Goal: Information Seeking & Learning: Learn about a topic

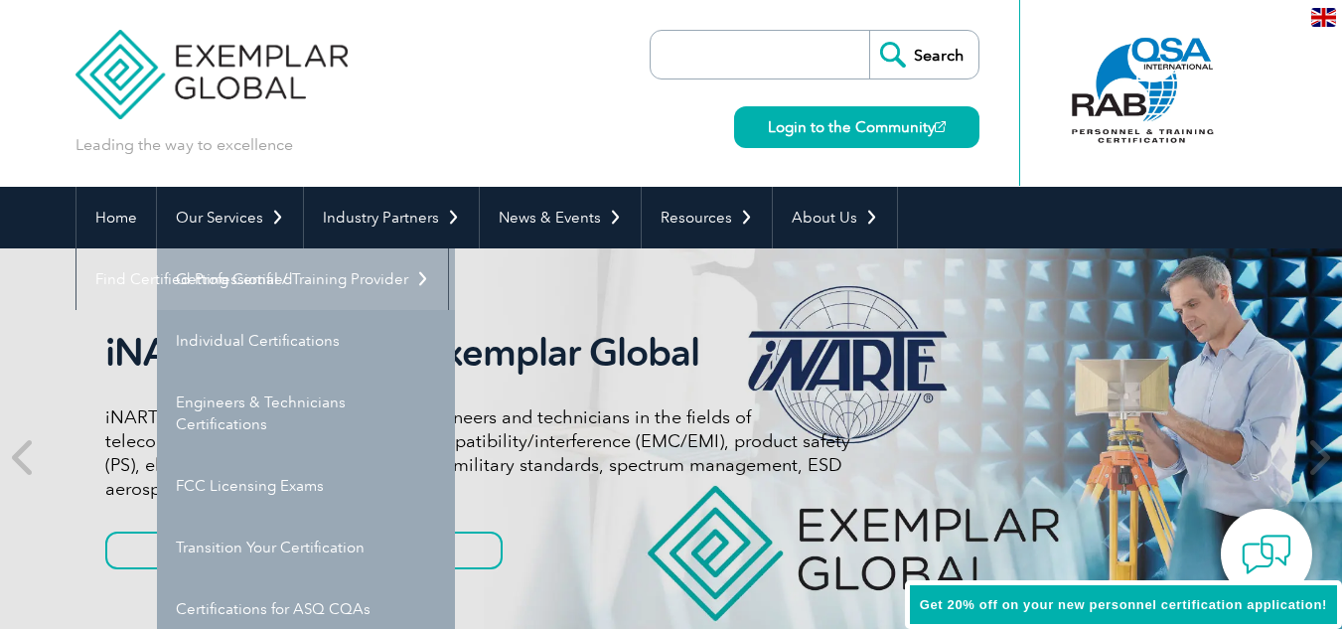
click at [255, 271] on link "Getting Certified" at bounding box center [306, 279] width 298 height 62
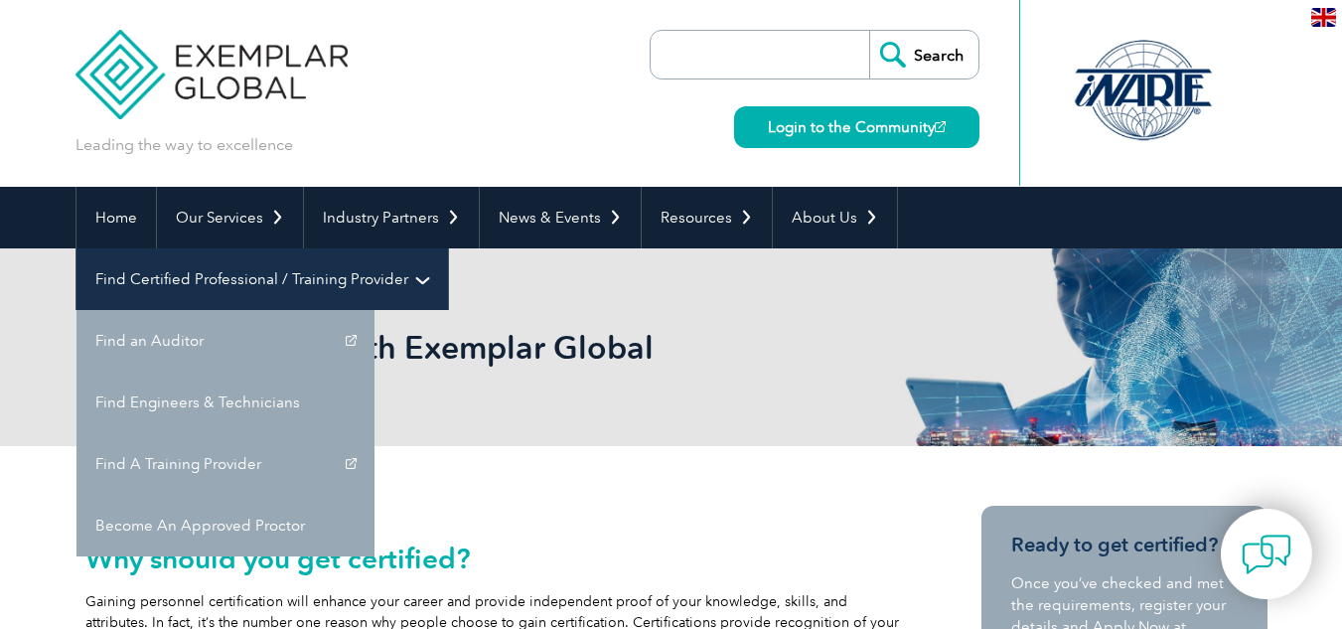
click at [448, 248] on link "Find Certified Professional / Training Provider" at bounding box center [262, 279] width 372 height 62
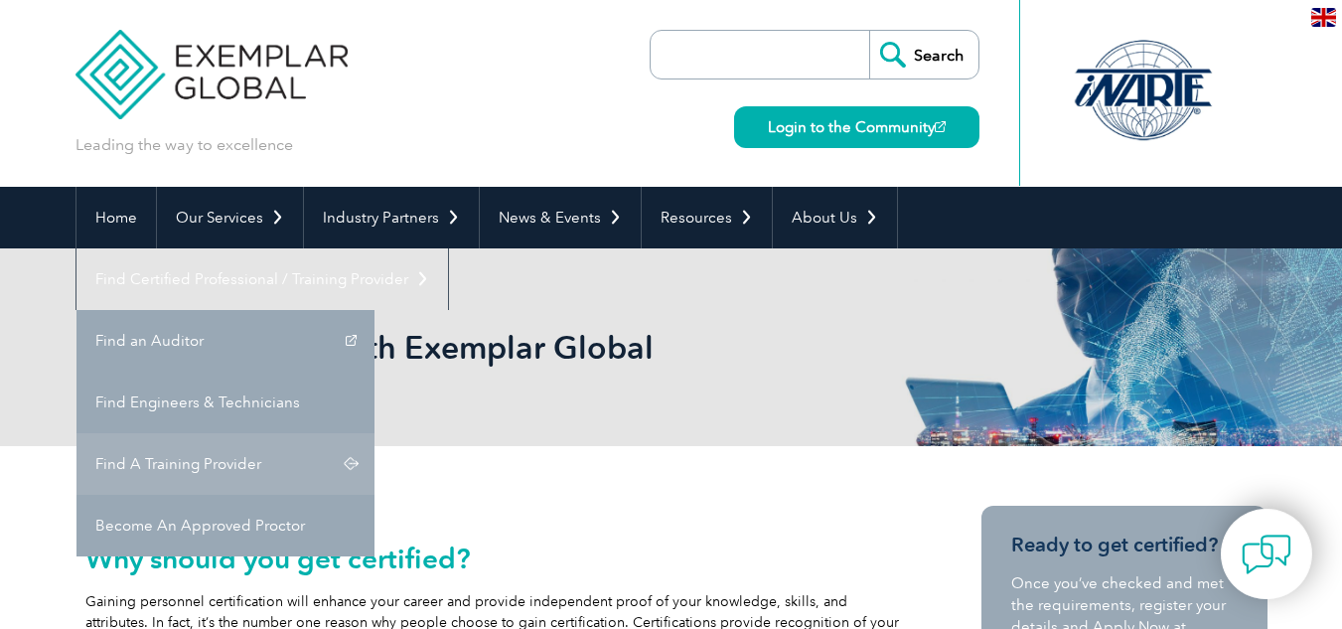
click at [374, 433] on link "Find A Training Provider" at bounding box center [225, 464] width 298 height 62
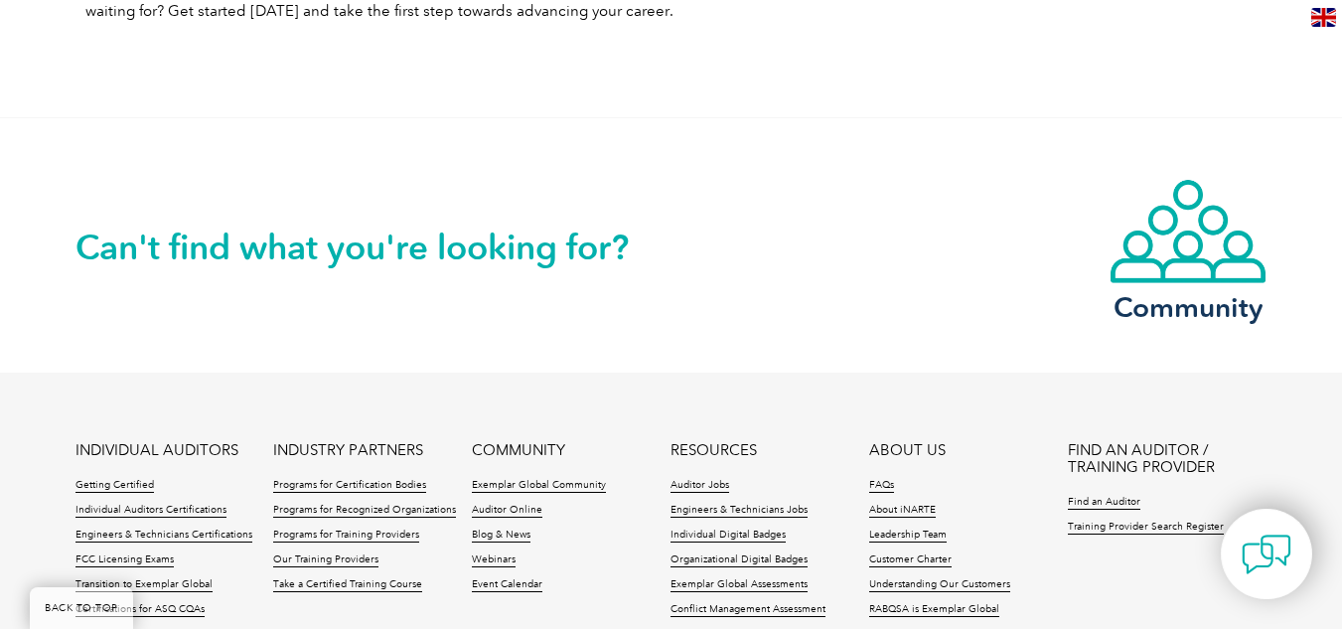
scroll to position [2845, 0]
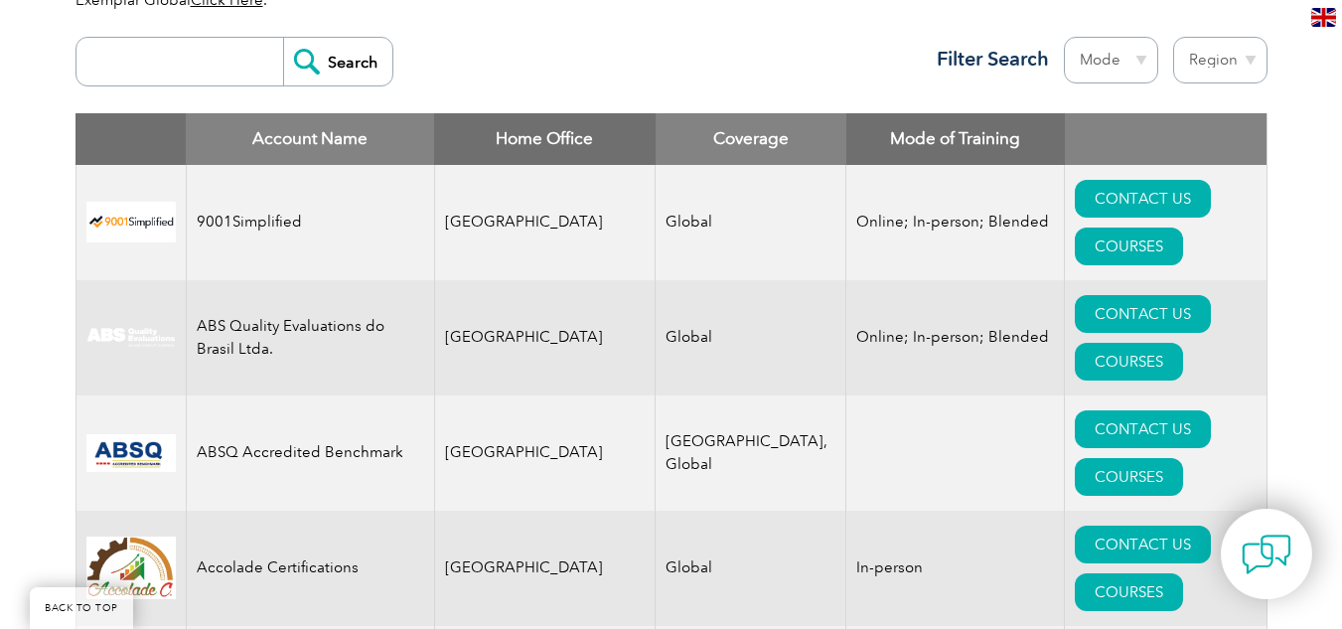
scroll to position [795, 0]
